Goal: Information Seeking & Learning: Find specific fact

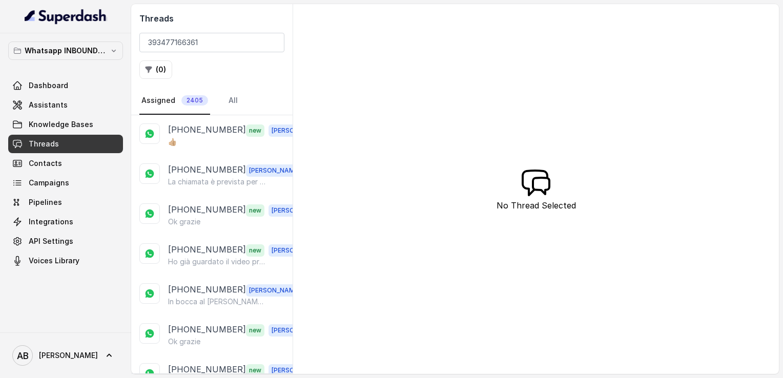
type input "393477166361"
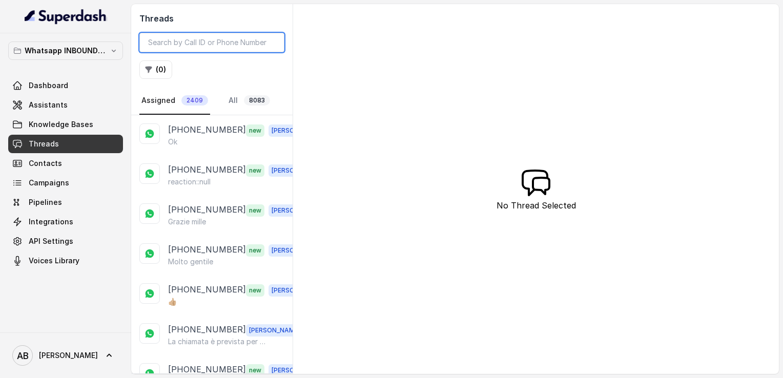
click at [190, 45] on input "search" at bounding box center [211, 42] width 145 height 19
paste input "393477166361"
click at [182, 40] on input "393477166361" at bounding box center [211, 42] width 145 height 19
type input "6361"
click at [272, 46] on input "6361" at bounding box center [211, 42] width 145 height 19
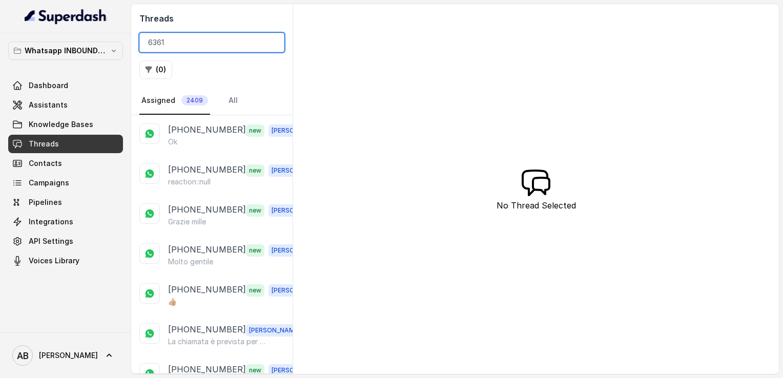
click at [273, 44] on input "6361" at bounding box center [211, 42] width 145 height 19
click at [200, 45] on input "search" at bounding box center [211, 42] width 145 height 19
click at [226, 94] on link "All 8083" at bounding box center [249, 101] width 46 height 28
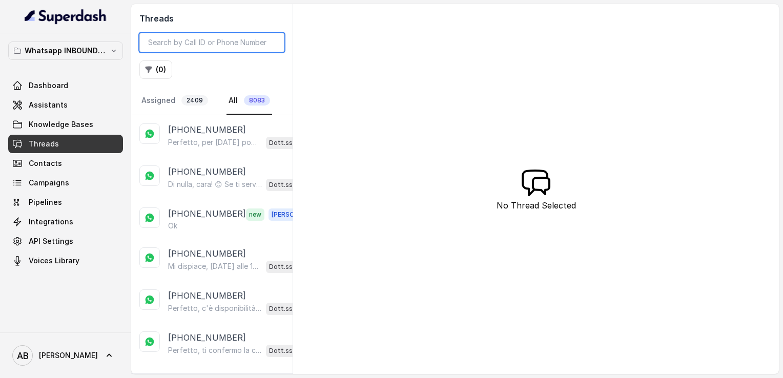
click at [209, 45] on input "search" at bounding box center [211, 42] width 145 height 19
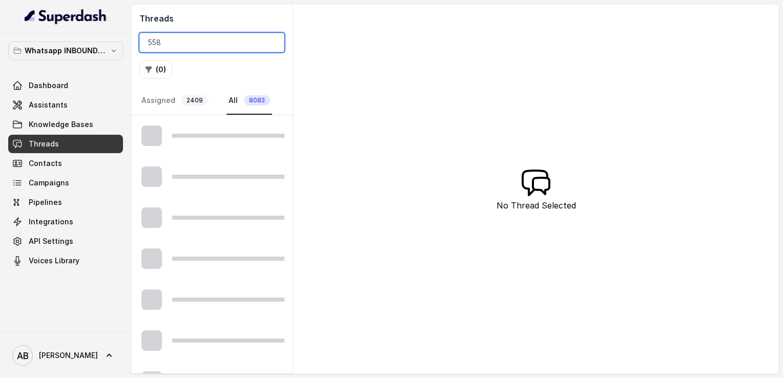
type input "5582"
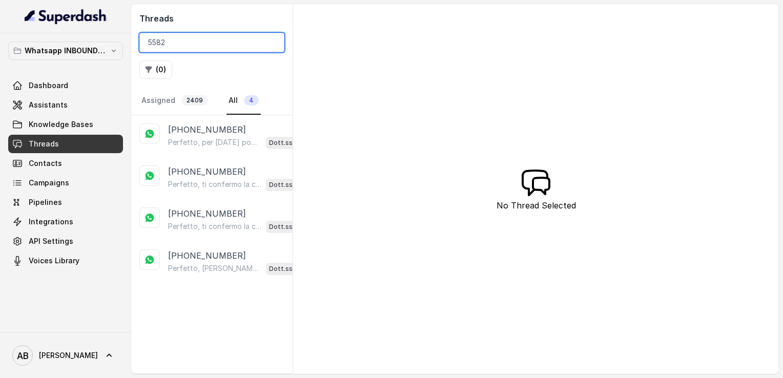
click at [269, 45] on input "5582" at bounding box center [211, 42] width 145 height 19
click at [273, 44] on input "5582" at bounding box center [211, 42] width 145 height 19
click at [212, 41] on input "search" at bounding box center [211, 42] width 145 height 19
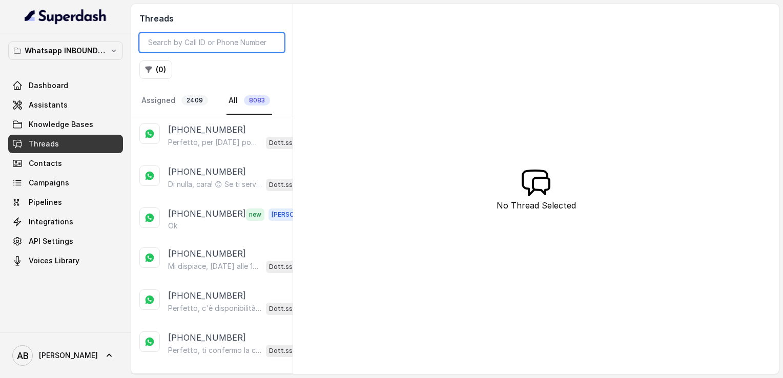
click at [205, 43] on input "search" at bounding box center [211, 42] width 145 height 19
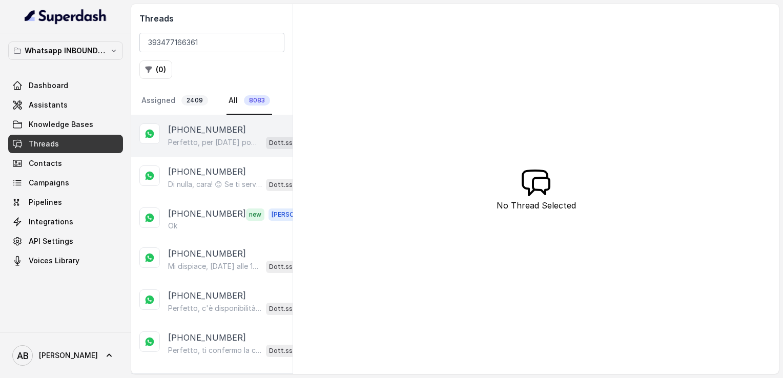
click at [227, 120] on div "[PHONE_NUMBER] Perfetto, per [DATE] pomeriggio dopo le 16 ci sono disponibilità…" at bounding box center [211, 136] width 161 height 42
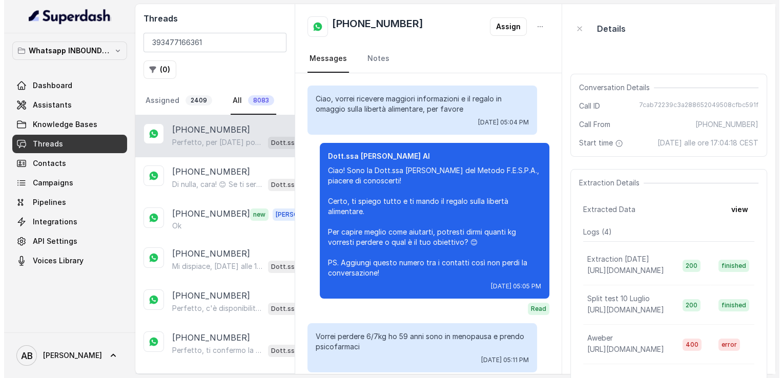
scroll to position [902, 0]
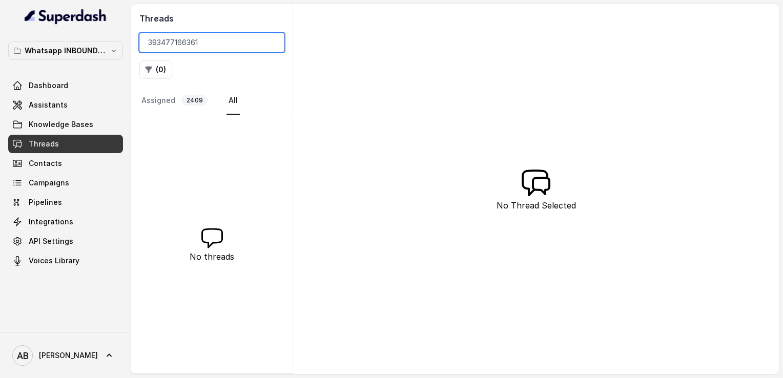
click at [214, 46] on input "393477166361" at bounding box center [211, 42] width 145 height 19
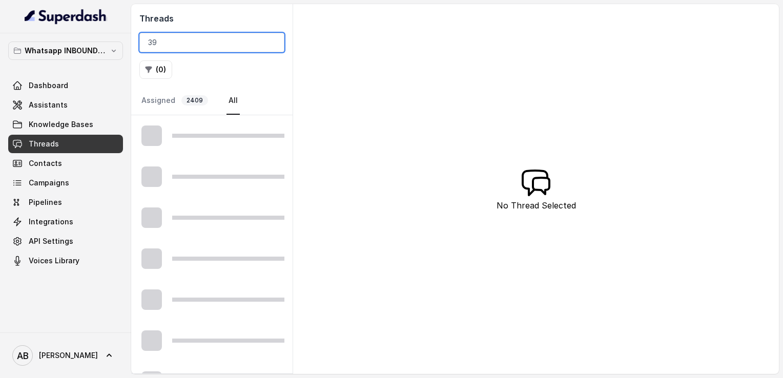
type input "3"
click at [191, 42] on input "search" at bounding box center [211, 42] width 145 height 19
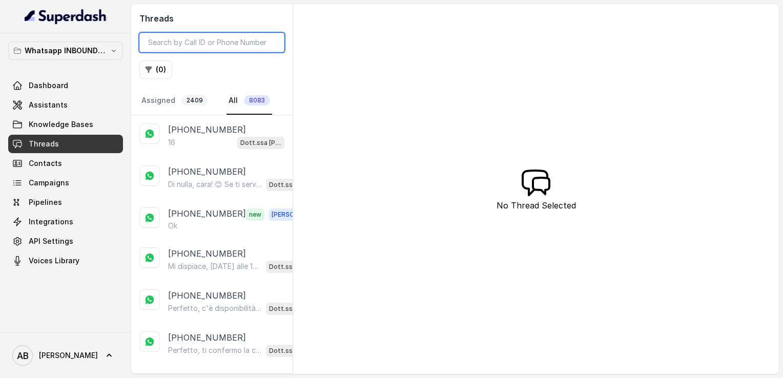
click at [191, 42] on input "search" at bounding box center [211, 42] width 145 height 19
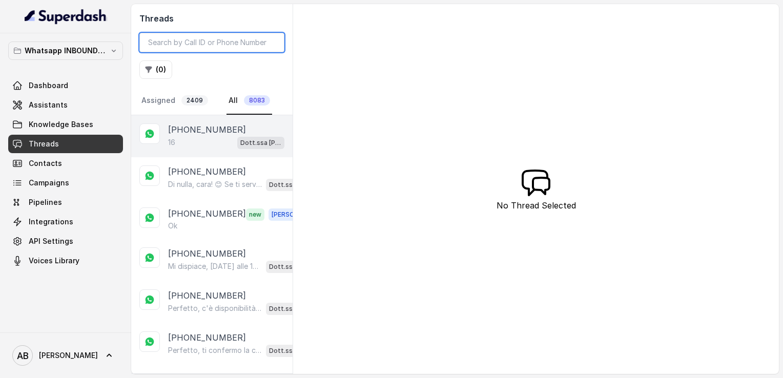
type input "393477166361"
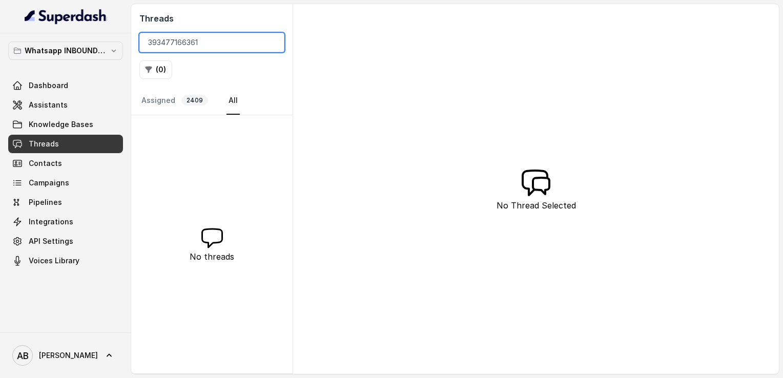
click at [272, 44] on input "393477166361" at bounding box center [211, 42] width 145 height 19
click at [272, 44] on input "search" at bounding box center [211, 42] width 145 height 19
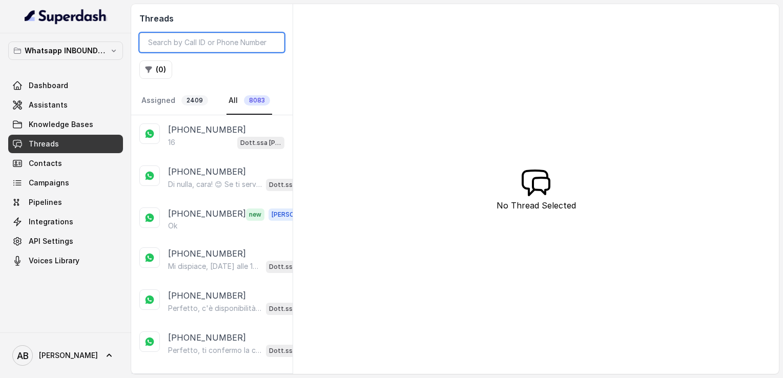
click at [217, 41] on input "search" at bounding box center [211, 42] width 145 height 19
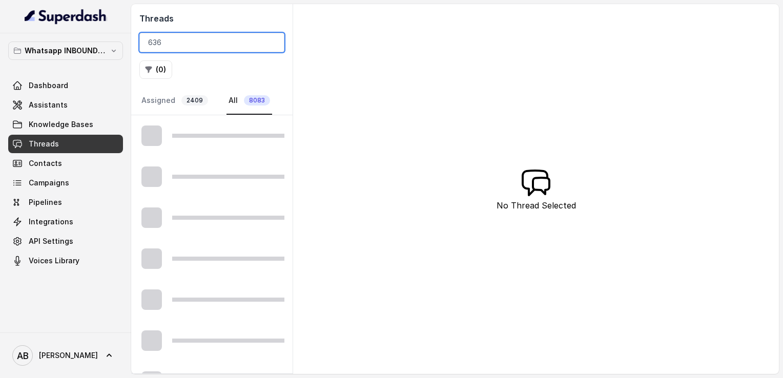
type input "6361"
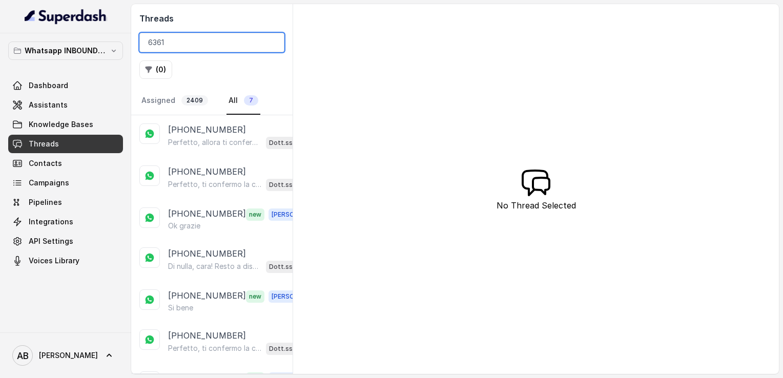
click at [274, 41] on input "6361" at bounding box center [211, 42] width 145 height 19
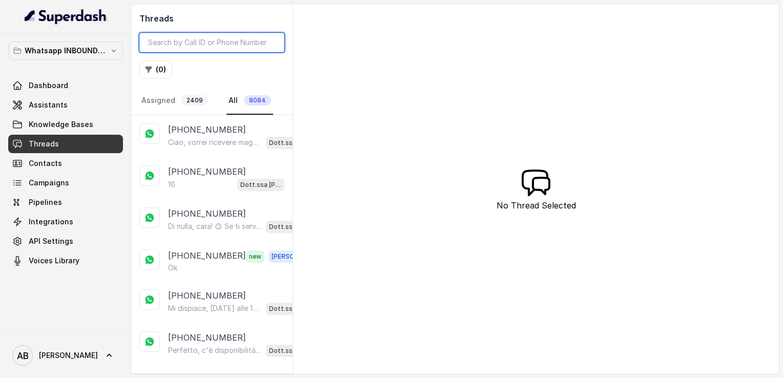
click at [201, 42] on input "search" at bounding box center [211, 42] width 145 height 19
paste input "393477166361"
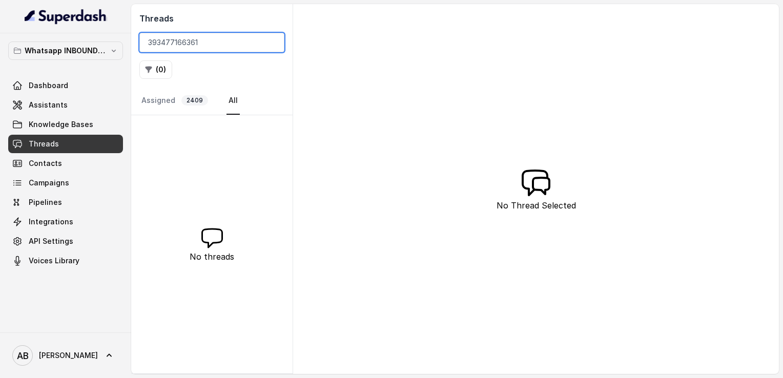
type input "393477166361"
click at [270, 42] on input "393477166361" at bounding box center [211, 42] width 145 height 19
click at [270, 42] on input "search" at bounding box center [211, 42] width 145 height 19
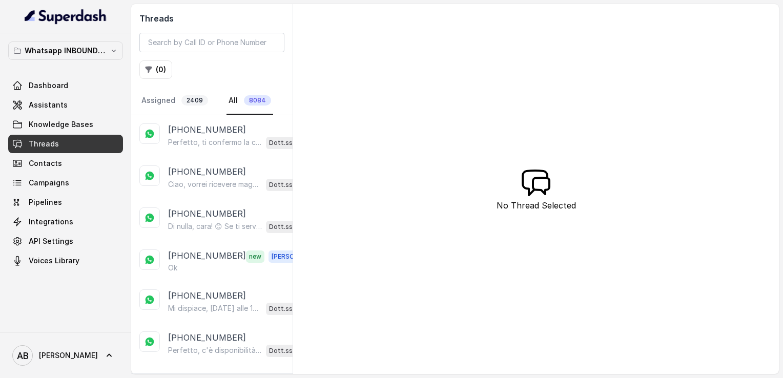
click at [421, 376] on main "Threads ( 0 ) Assigned 2409 All 8084 [PHONE_NUMBER] Perfetto, ti confermo la ch…" at bounding box center [391, 189] width 783 height 378
click at [203, 42] on input "search" at bounding box center [211, 42] width 145 height 19
paste input "393477166361"
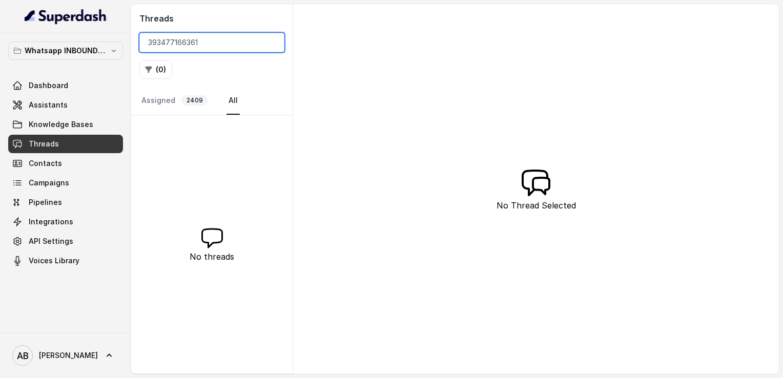
type input "393477166361"
click at [88, 44] on button "Whatsapp INBOUND Workspace" at bounding box center [65, 50] width 115 height 18
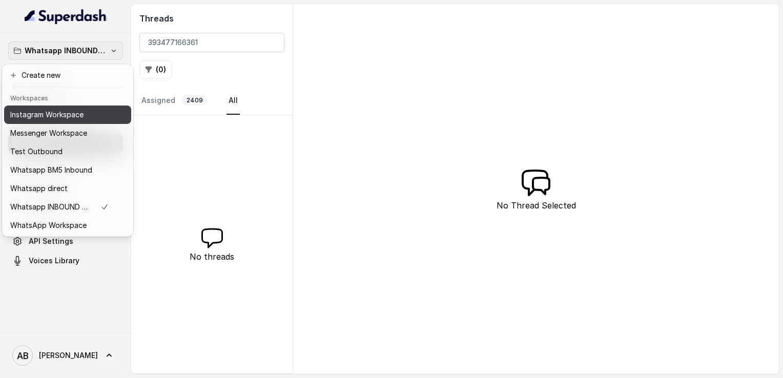
click at [62, 122] on button "Instagram Workspace" at bounding box center [67, 115] width 127 height 18
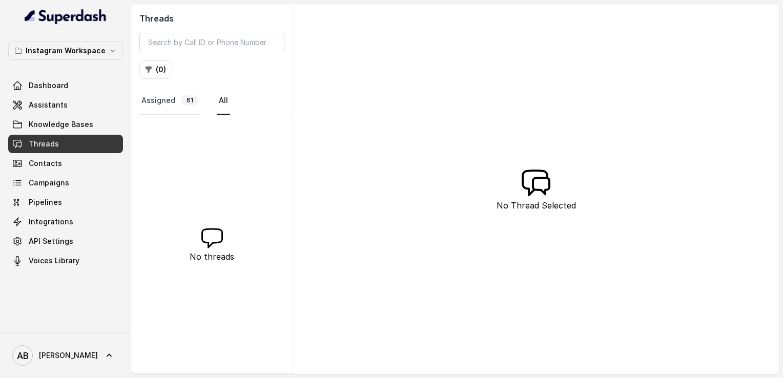
click at [159, 108] on link "Assigned 61" at bounding box center [169, 101] width 61 height 28
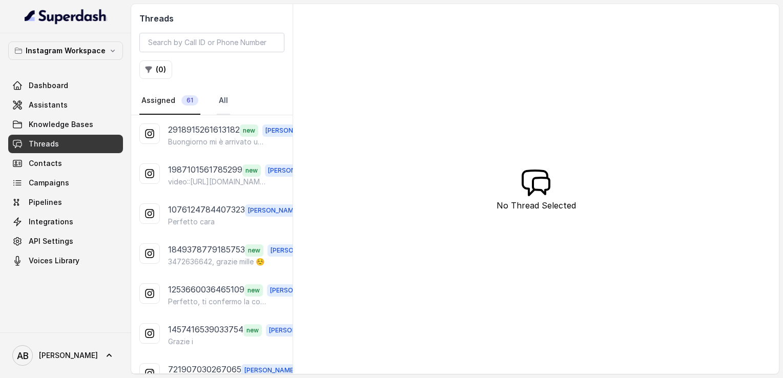
click at [221, 110] on link "All" at bounding box center [223, 101] width 13 height 28
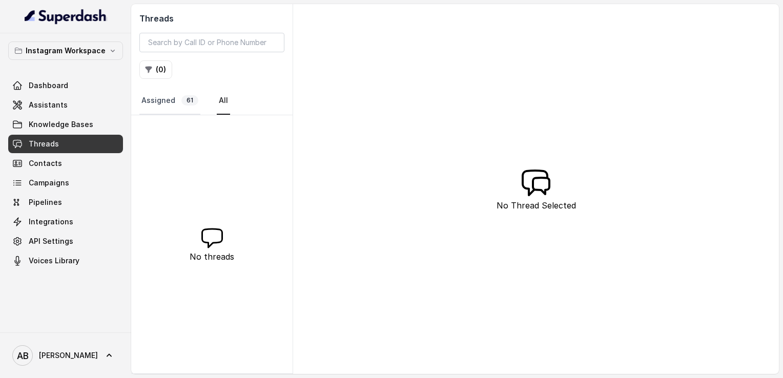
click at [156, 101] on link "Assigned 61" at bounding box center [169, 101] width 61 height 28
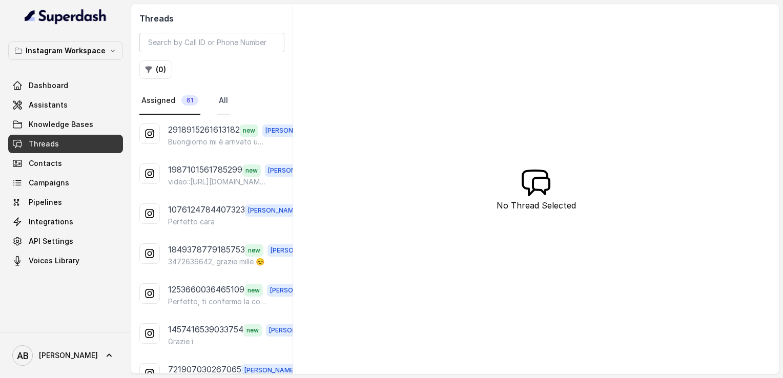
click at [219, 98] on link "All" at bounding box center [223, 101] width 13 height 28
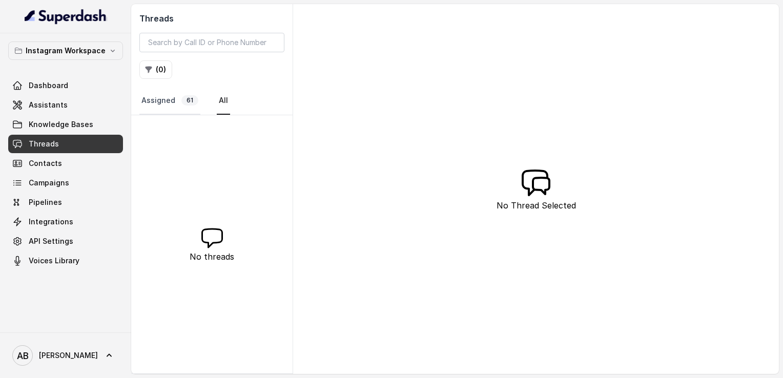
click at [166, 90] on link "Assigned 61" at bounding box center [169, 101] width 61 height 28
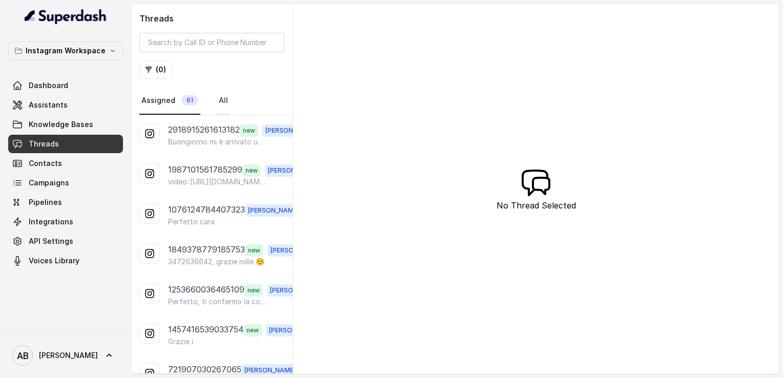
click at [219, 105] on link "All" at bounding box center [223, 101] width 13 height 28
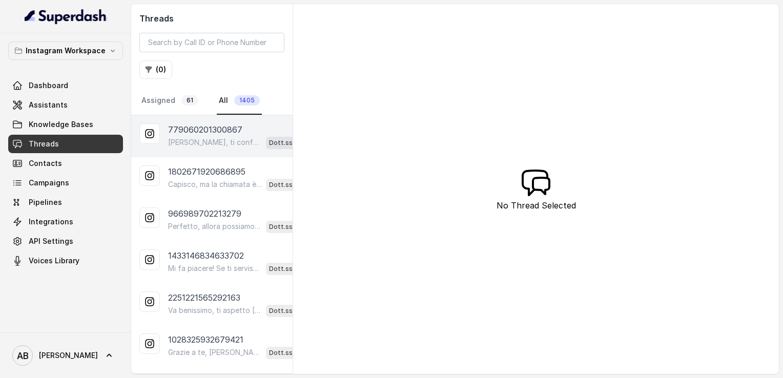
click at [229, 137] on p "Perfetto Eleonora, ti confermo la chiamata per oggi alle 19:00! Un nostro segre…" at bounding box center [215, 142] width 94 height 10
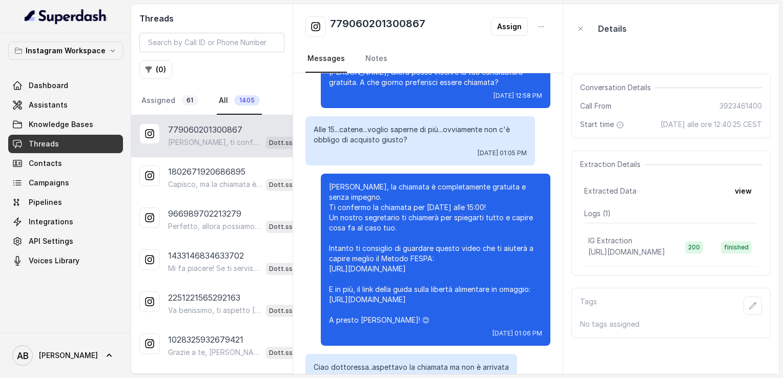
scroll to position [1238, 0]
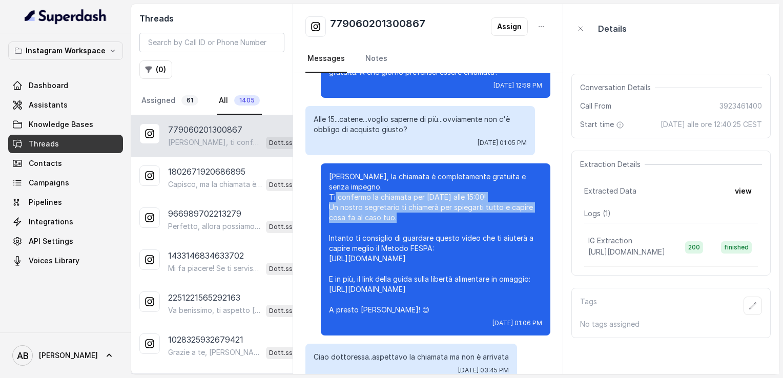
drag, startPoint x: 321, startPoint y: 185, endPoint x: 393, endPoint y: 203, distance: 73.9
click at [393, 203] on p "Esatto Eleonora, la chiamata è completamente gratuita e senza impegno. Ti confe…" at bounding box center [435, 243] width 213 height 143
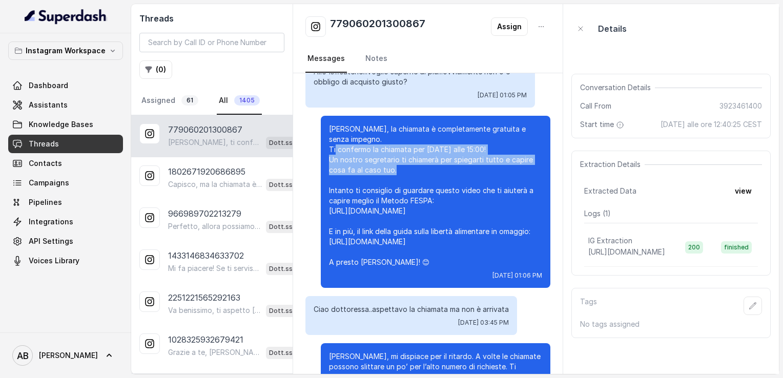
scroll to position [1289, 0]
